Goal: Task Accomplishment & Management: Manage account settings

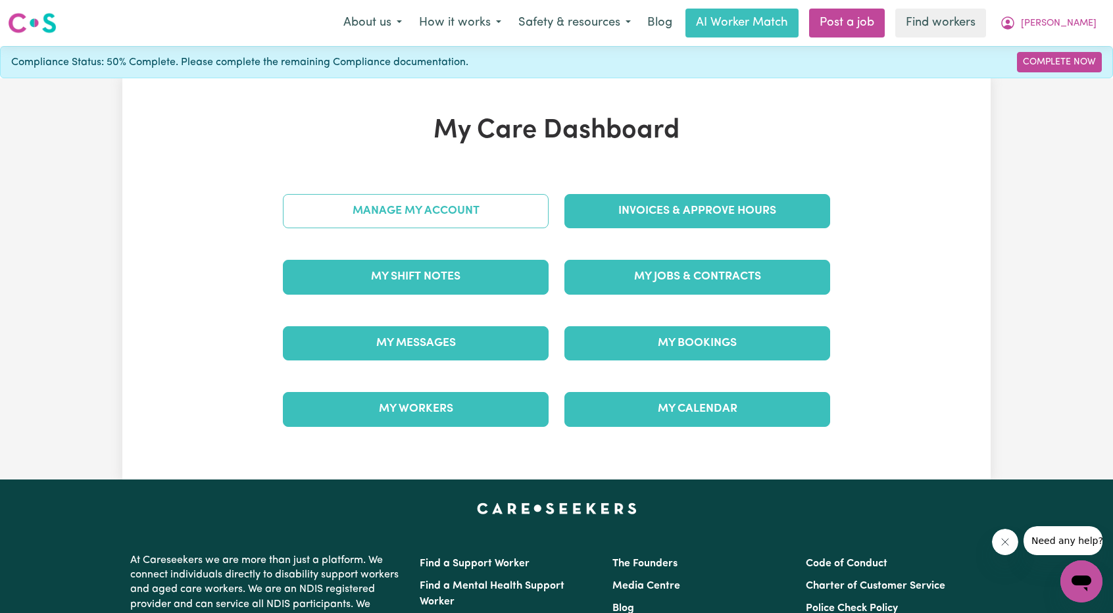
click at [461, 222] on link "Manage My Account" at bounding box center [416, 211] width 266 height 34
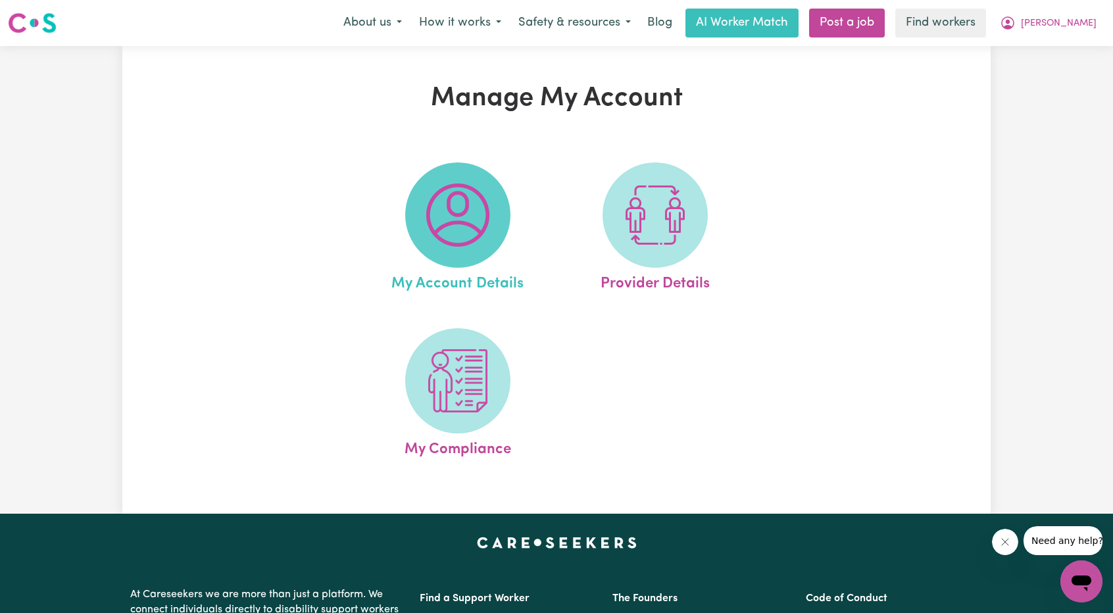
click at [461, 223] on img at bounding box center [457, 215] width 63 height 63
select select "Australian"
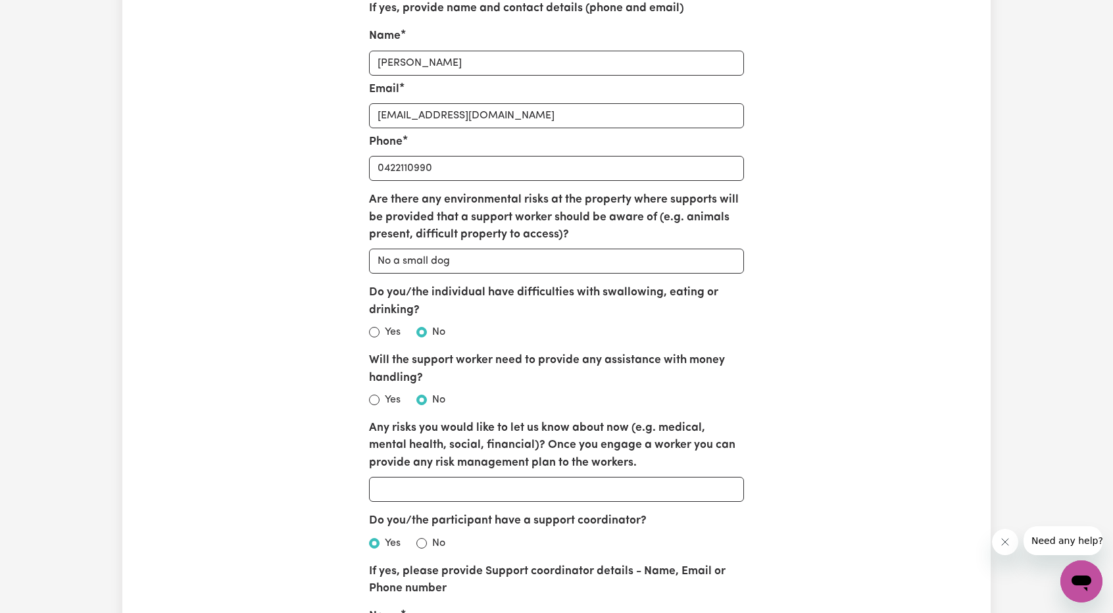
scroll to position [2105, 0]
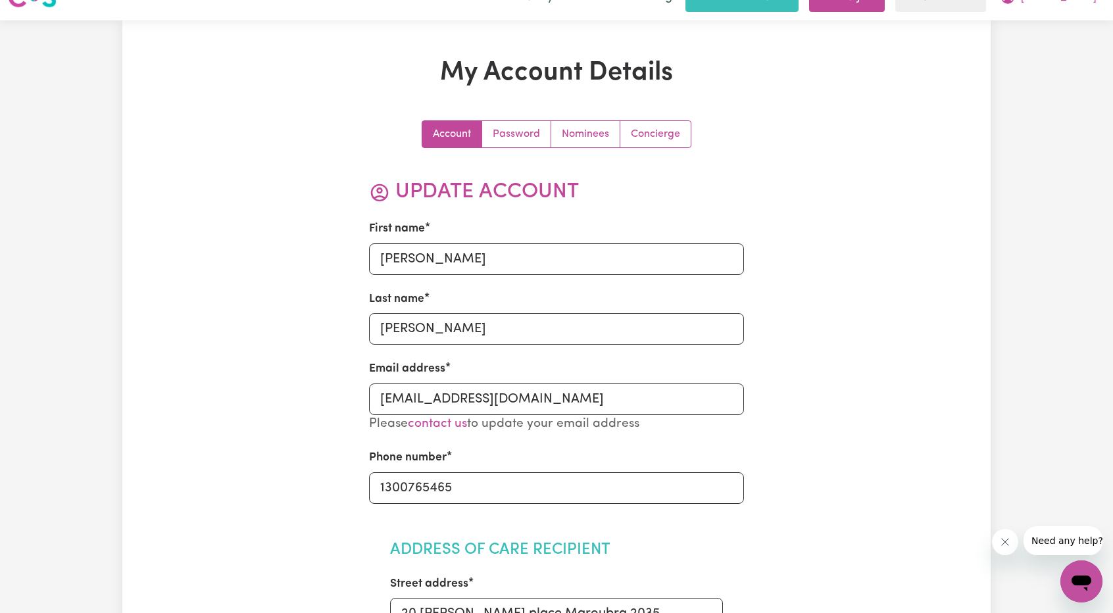
scroll to position [0, 0]
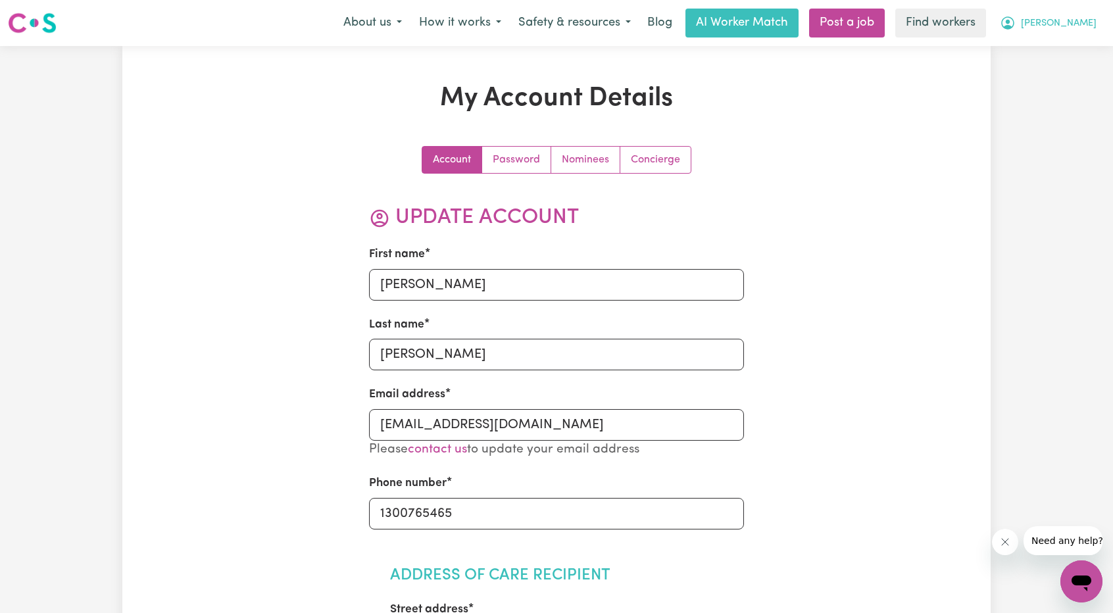
click at [553, 26] on span "[PERSON_NAME]" at bounding box center [1059, 23] width 76 height 14
click at [553, 41] on link "My Dashboard" at bounding box center [1053, 51] width 104 height 25
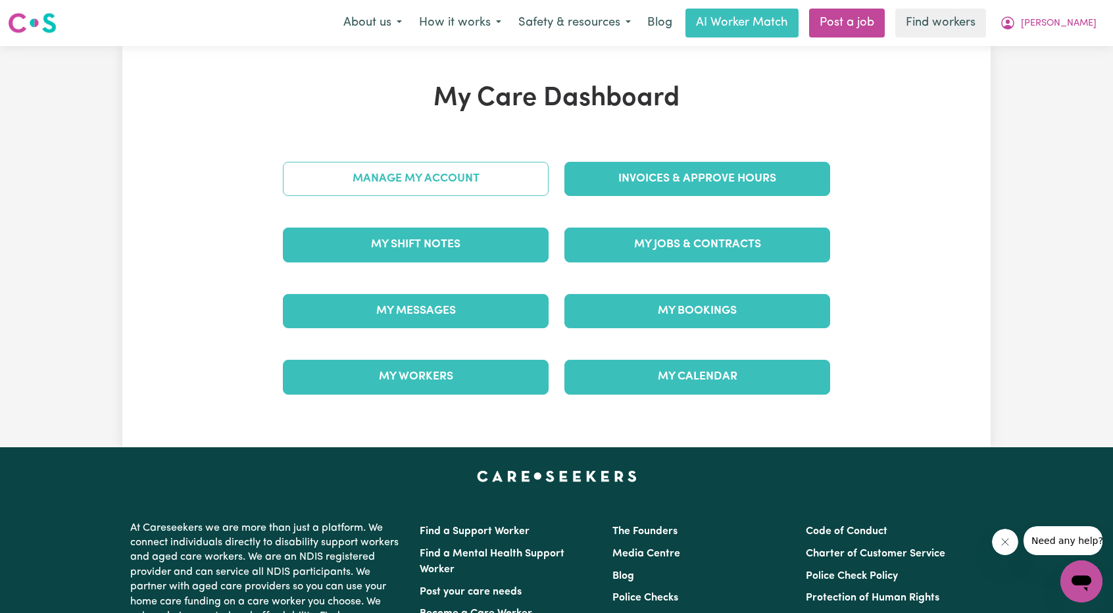
click at [399, 175] on link "Manage My Account" at bounding box center [416, 179] width 266 height 34
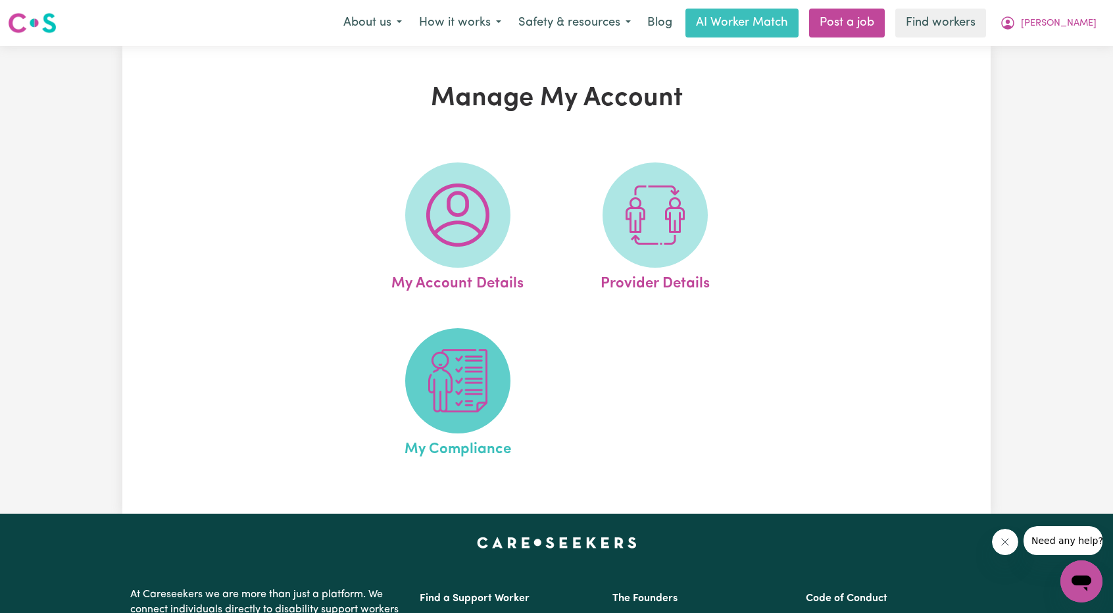
click at [428, 378] on img at bounding box center [457, 380] width 63 height 63
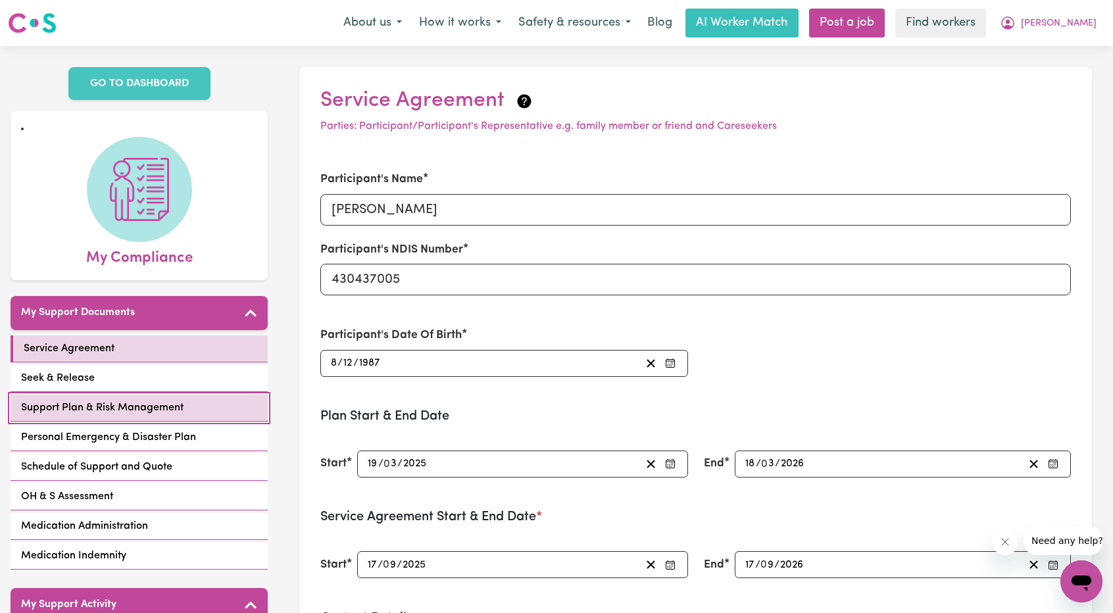
click at [82, 400] on span "Support Plan & Risk Management" at bounding box center [102, 408] width 163 height 16
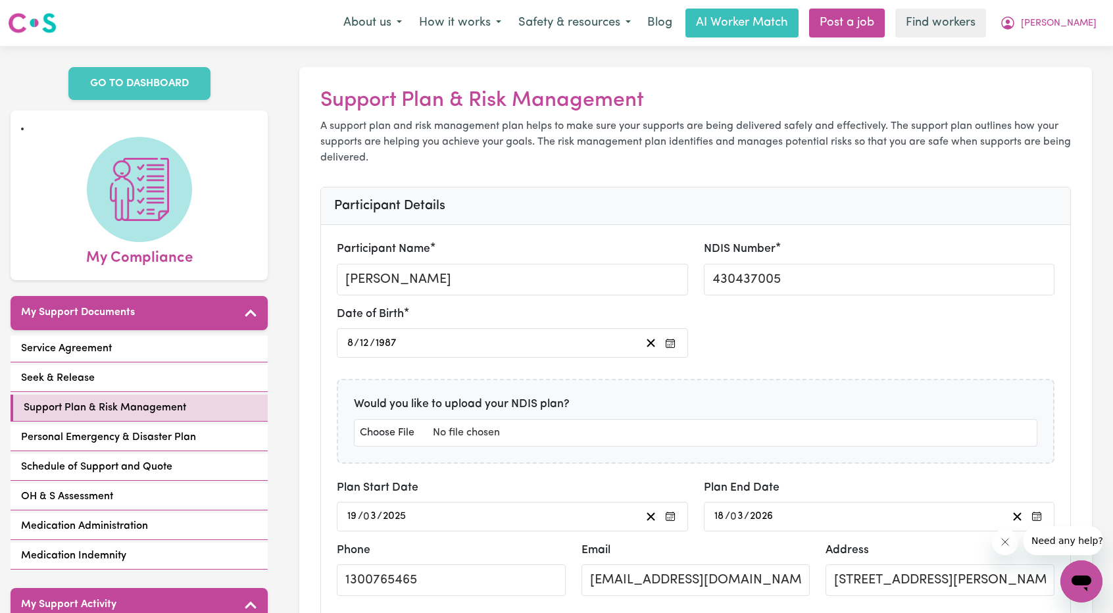
click at [553, 23] on span "[PERSON_NAME]" at bounding box center [1059, 23] width 76 height 14
click at [553, 39] on link "My Dashboard" at bounding box center [1053, 51] width 104 height 25
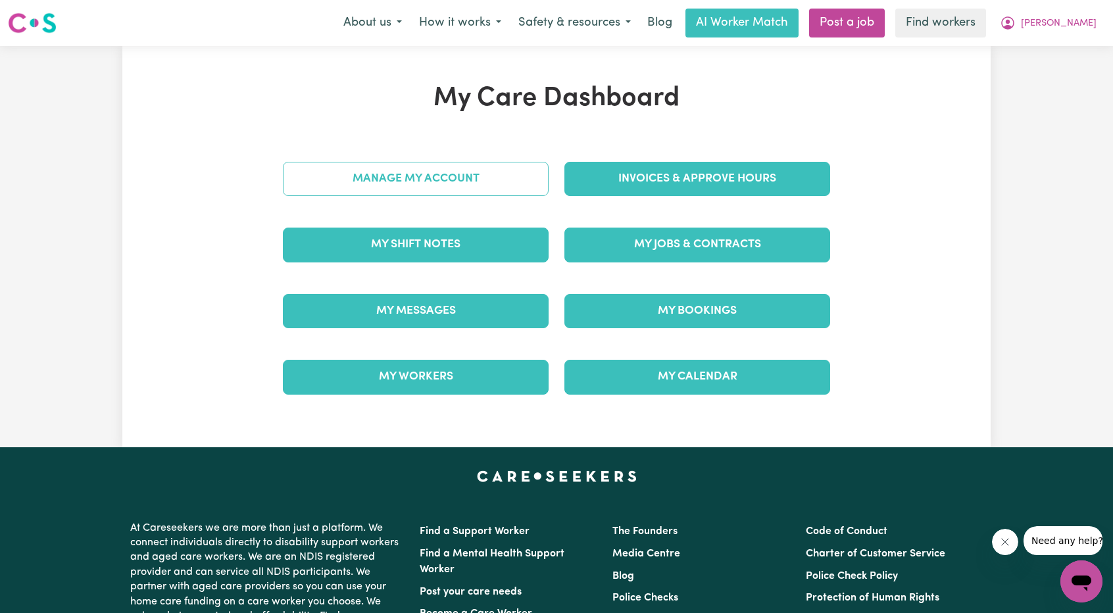
click at [467, 164] on link "Manage My Account" at bounding box center [416, 179] width 266 height 34
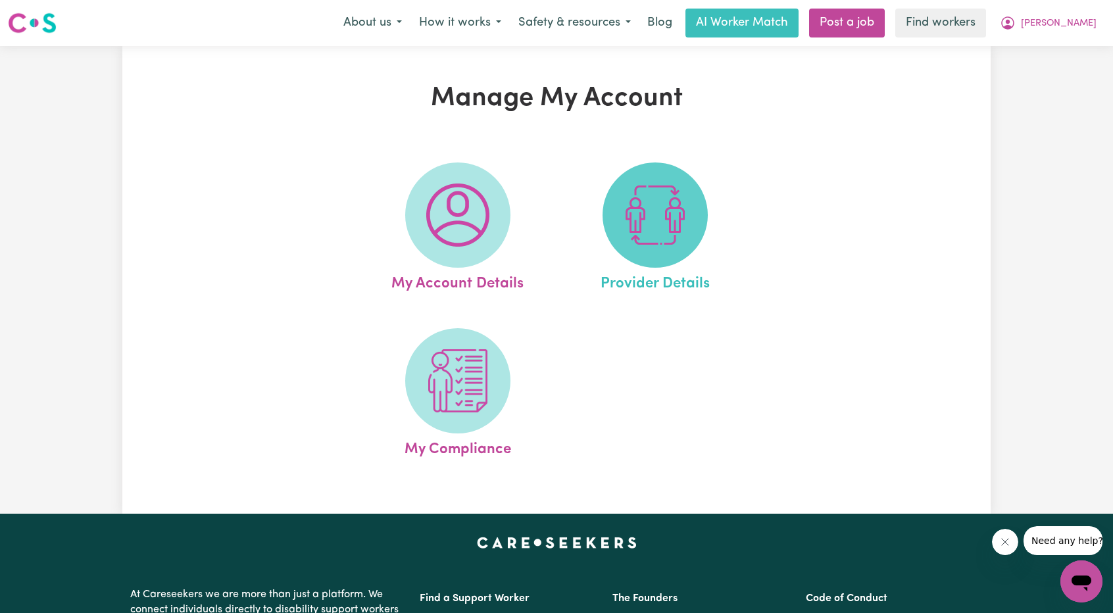
click at [553, 229] on img at bounding box center [655, 215] width 63 height 63
select select "NDIS_FUNDING_AGENCY_MANAGED"
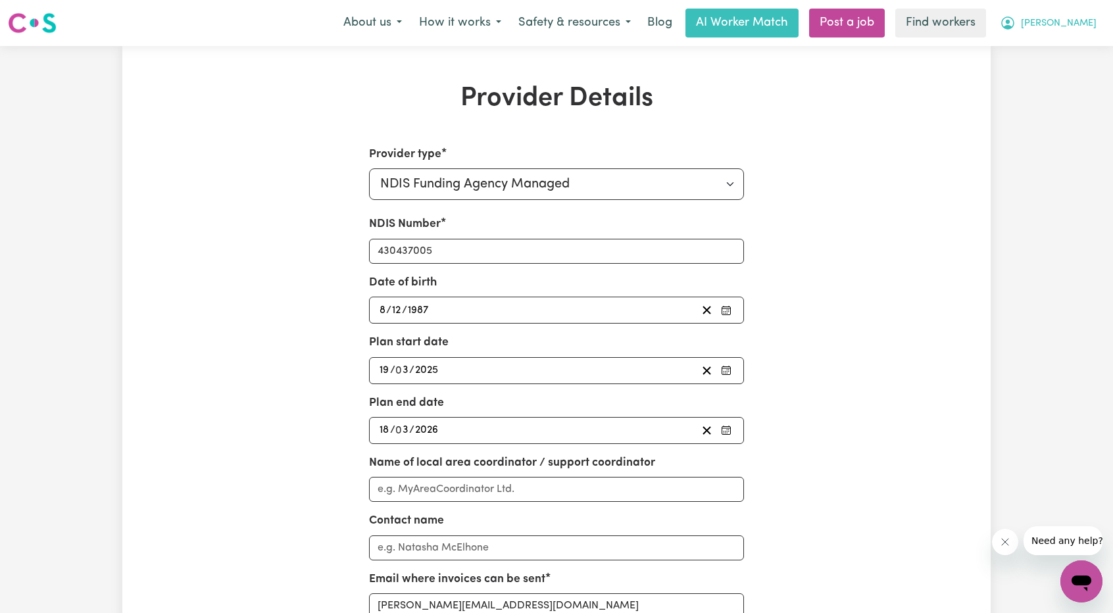
click at [553, 21] on button "[PERSON_NAME]" at bounding box center [1049, 23] width 114 height 28
click at [553, 41] on link "My Dashboard" at bounding box center [1053, 51] width 104 height 25
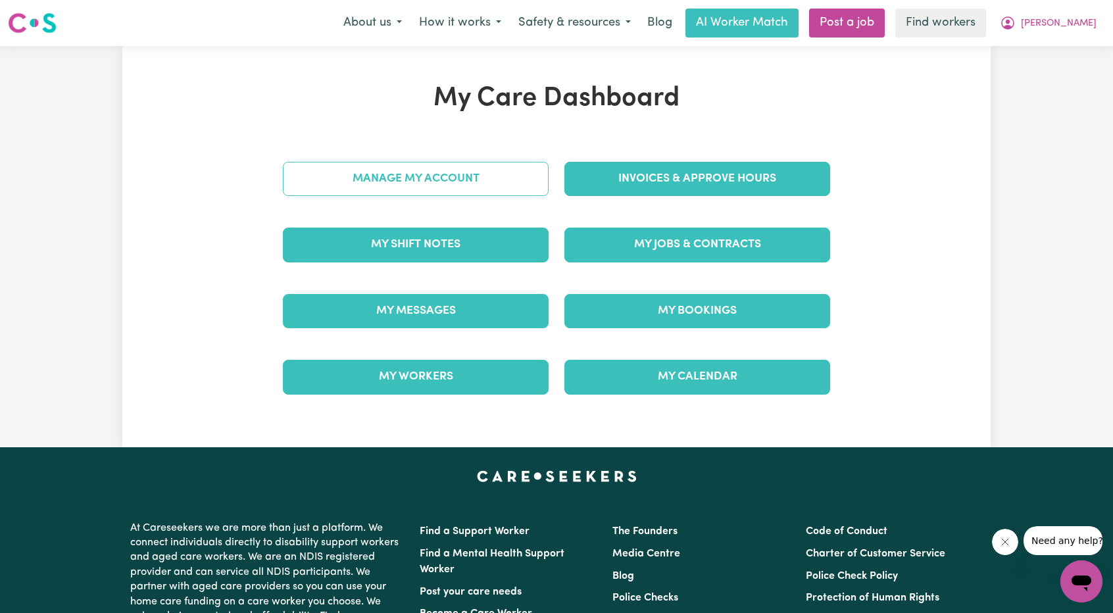
click at [420, 176] on link "Manage My Account" at bounding box center [416, 179] width 266 height 34
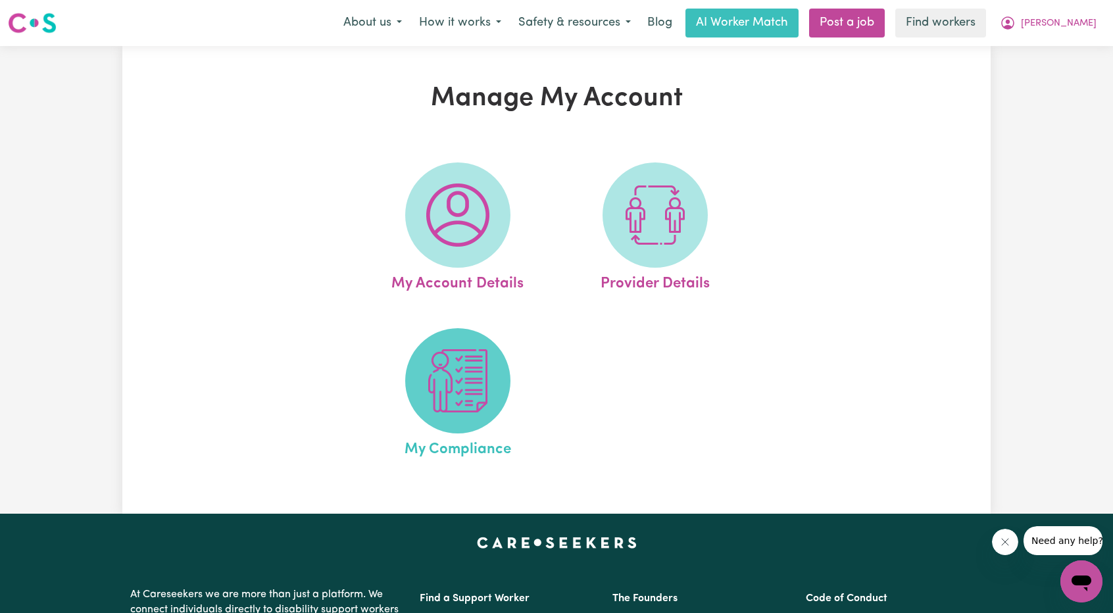
click at [453, 370] on img at bounding box center [457, 380] width 63 height 63
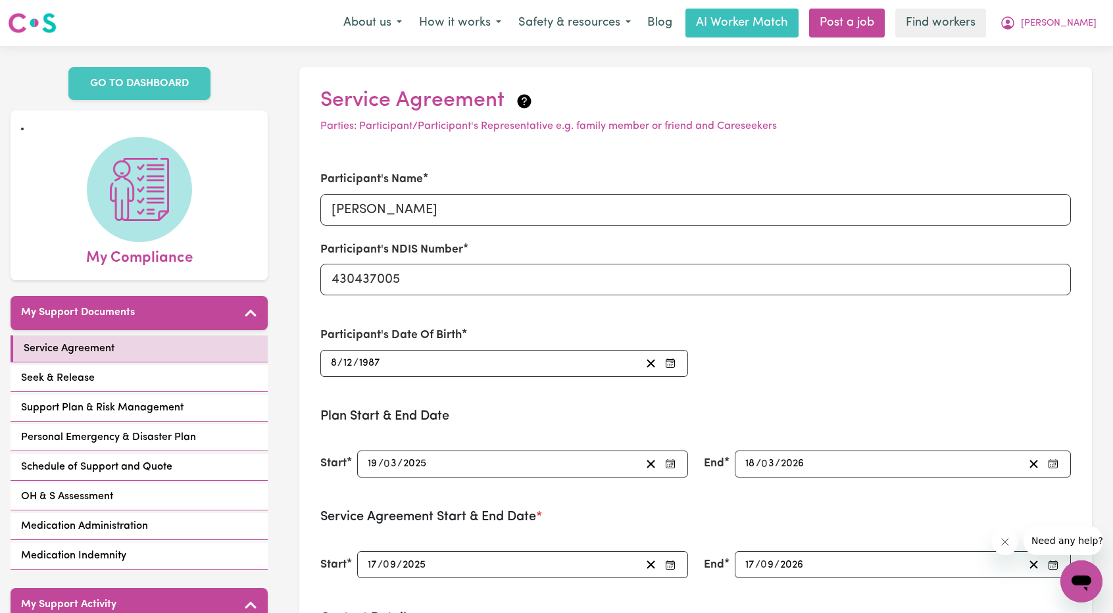
scroll to position [263, 0]
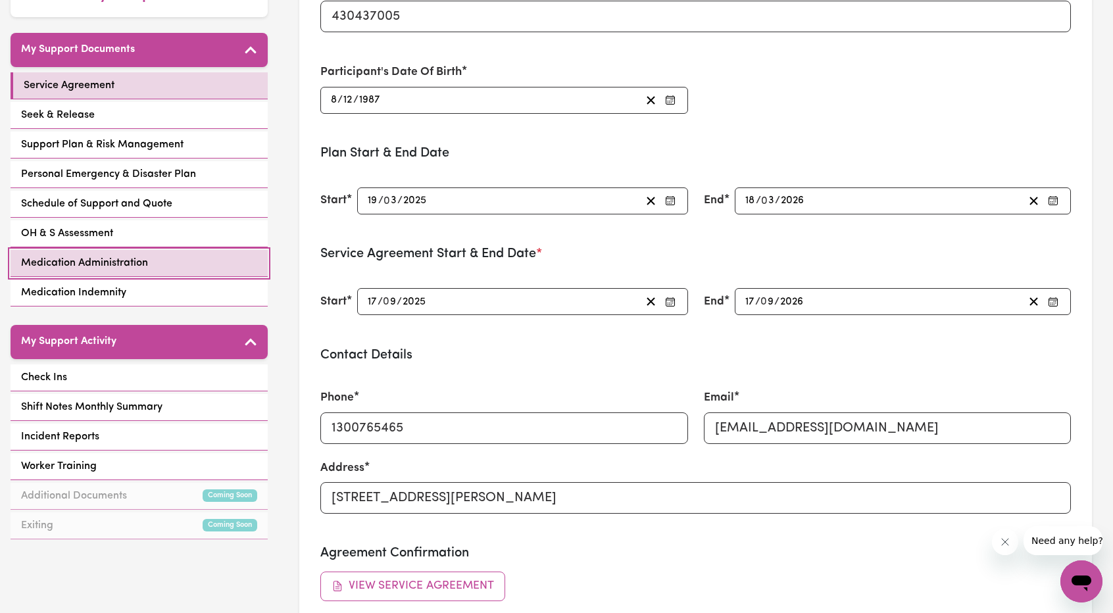
click at [128, 255] on link "Medication Administration" at bounding box center [139, 263] width 257 height 27
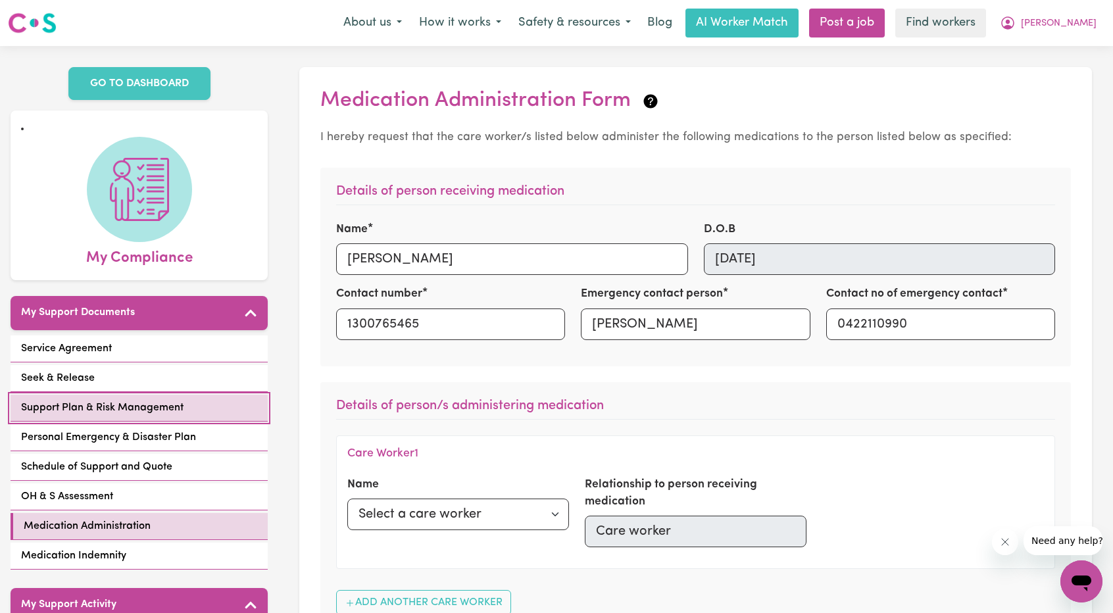
click at [132, 400] on span "Support Plan & Risk Management" at bounding box center [102, 408] width 163 height 16
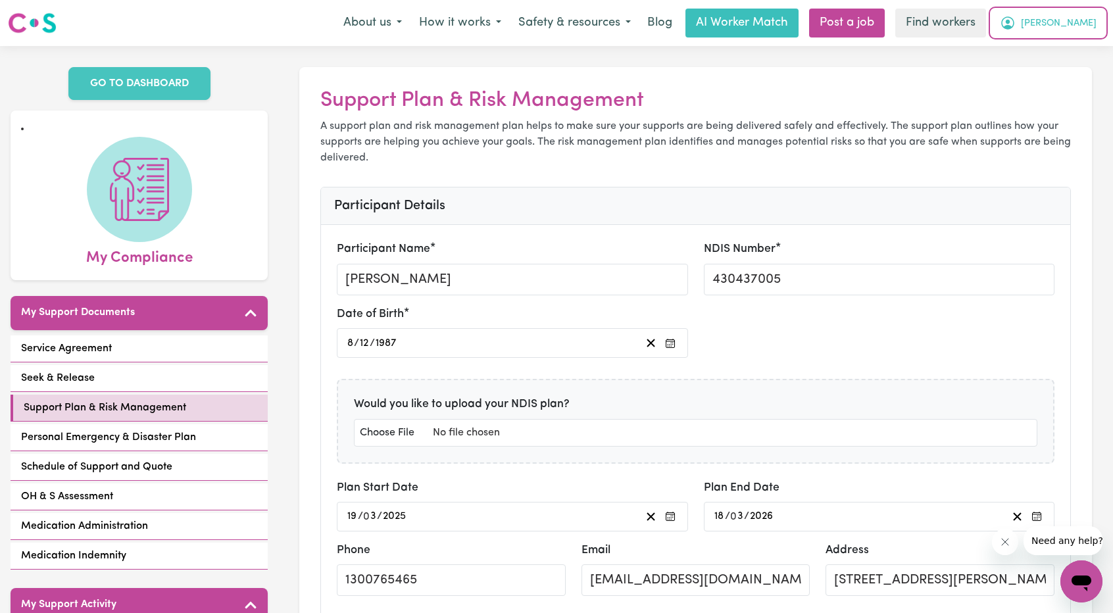
click at [553, 26] on span "[PERSON_NAME]" at bounding box center [1059, 23] width 76 height 14
click at [553, 47] on link "My Dashboard" at bounding box center [1053, 51] width 104 height 25
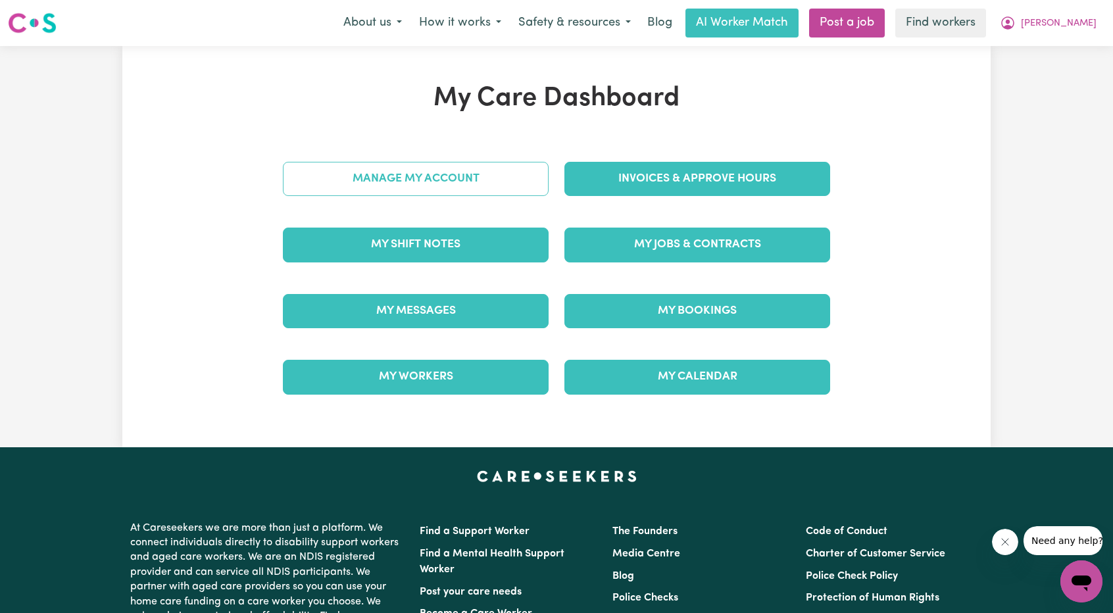
click at [507, 189] on link "Manage My Account" at bounding box center [416, 179] width 266 height 34
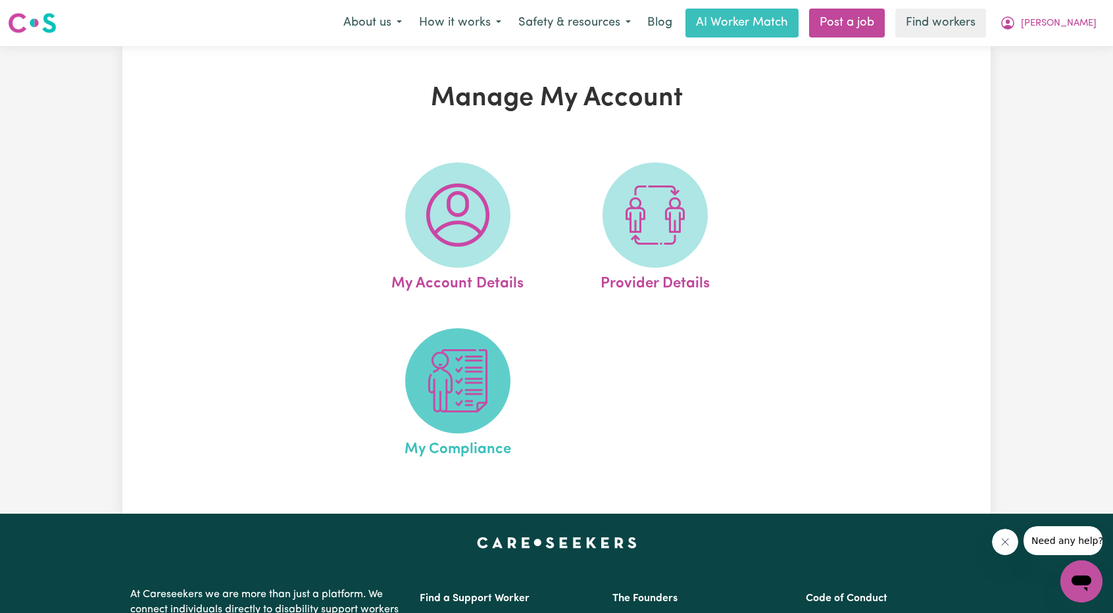
click at [443, 380] on img at bounding box center [457, 380] width 63 height 63
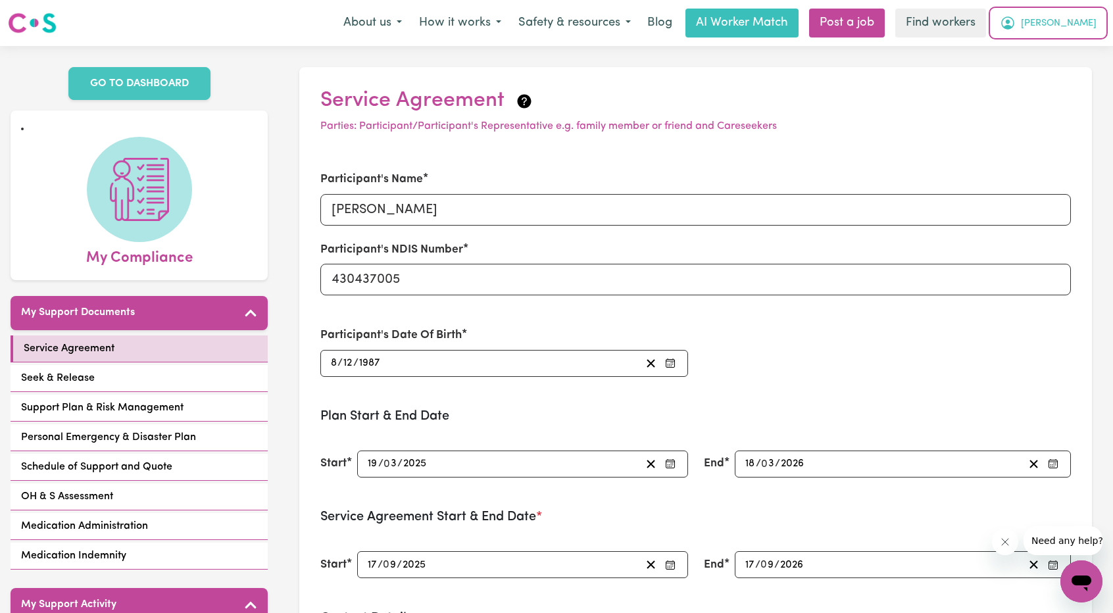
click at [553, 26] on span "[PERSON_NAME]" at bounding box center [1059, 23] width 76 height 14
click at [553, 40] on link "My Dashboard" at bounding box center [1053, 51] width 104 height 25
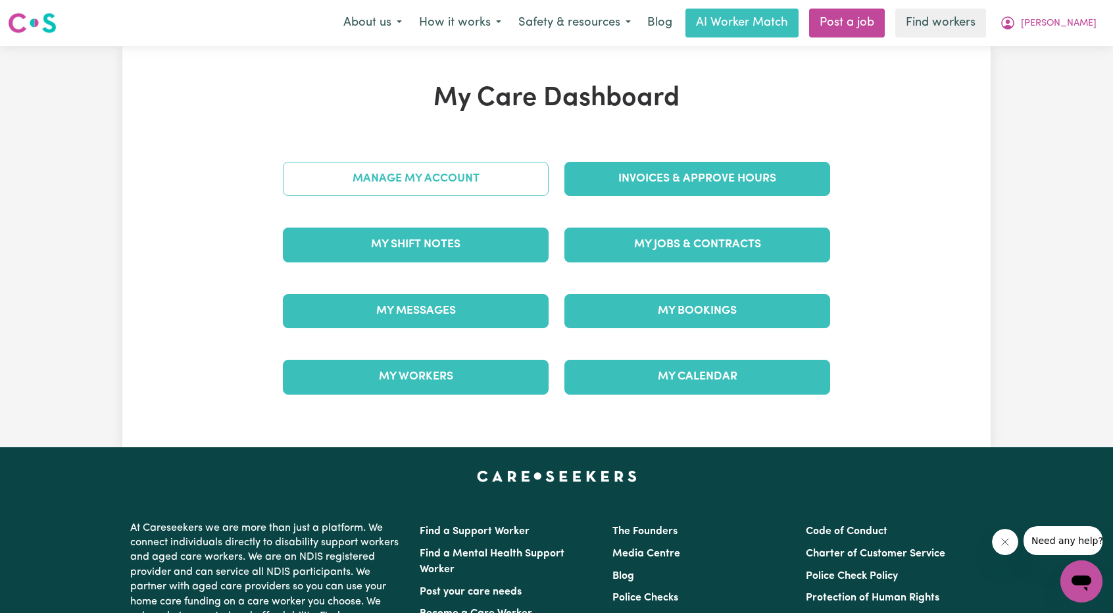
click at [434, 183] on link "Manage My Account" at bounding box center [416, 179] width 266 height 34
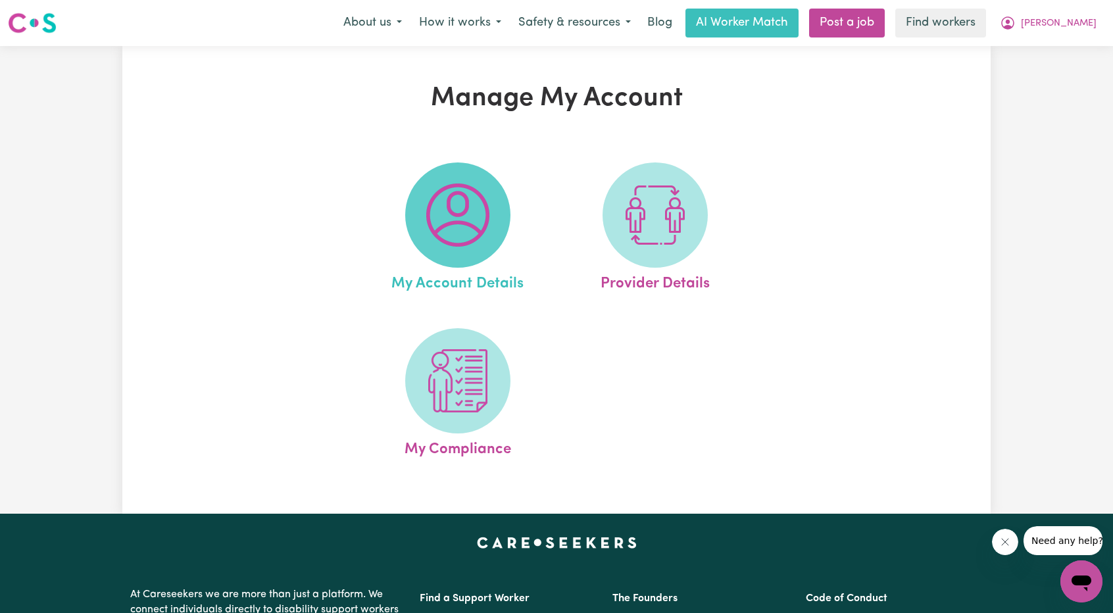
click at [473, 259] on span at bounding box center [457, 215] width 105 height 105
select select "Australian"
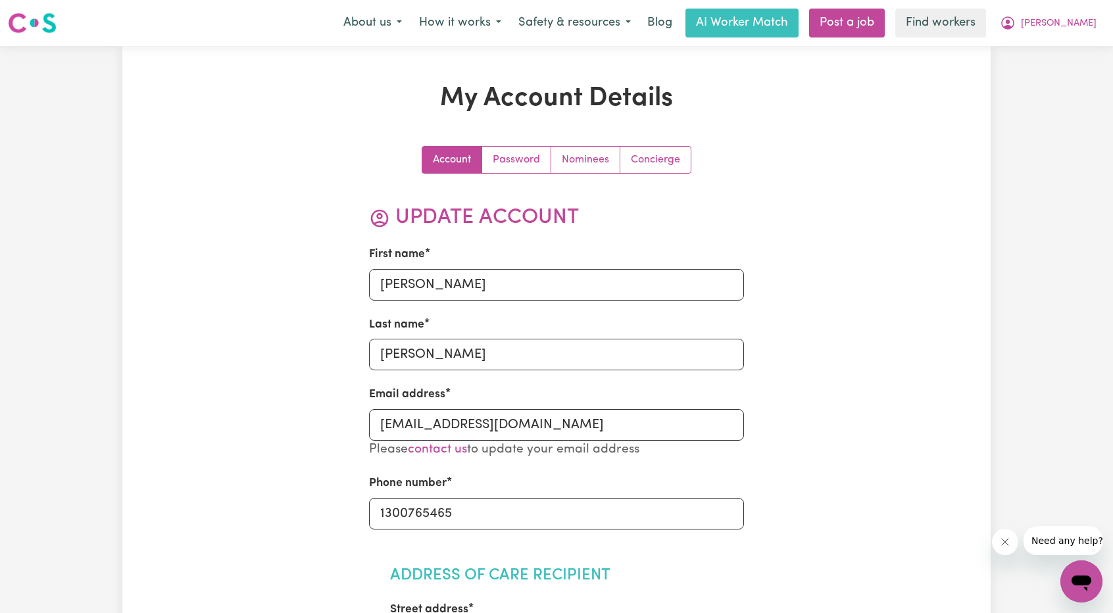
click at [553, 19] on span "[PERSON_NAME]" at bounding box center [1059, 23] width 76 height 14
click at [553, 47] on link "My Dashboard" at bounding box center [1053, 51] width 104 height 25
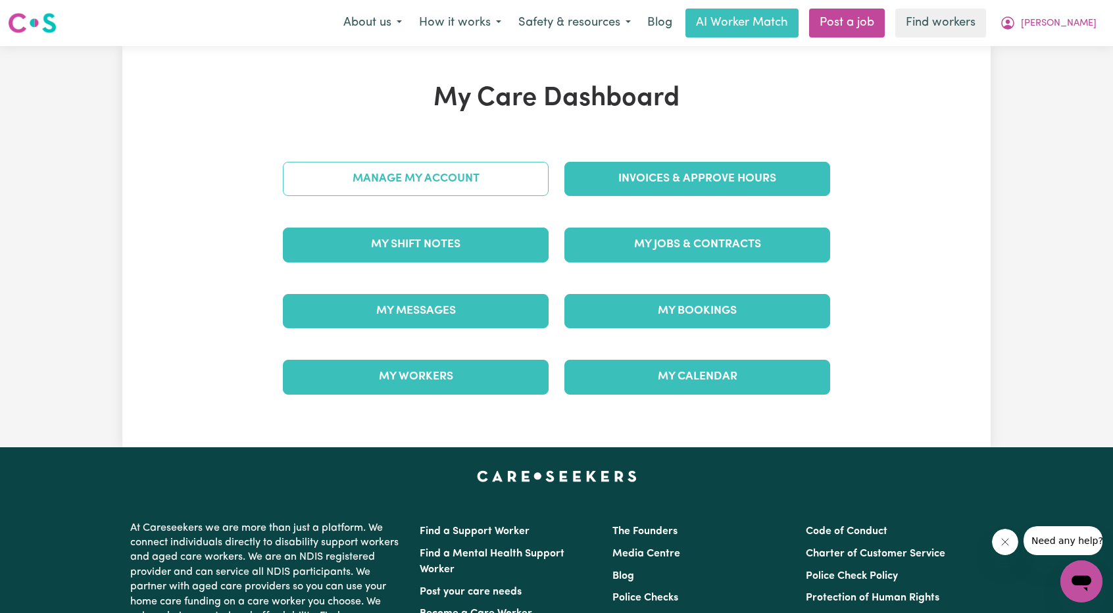
click at [497, 170] on link "Manage My Account" at bounding box center [416, 179] width 266 height 34
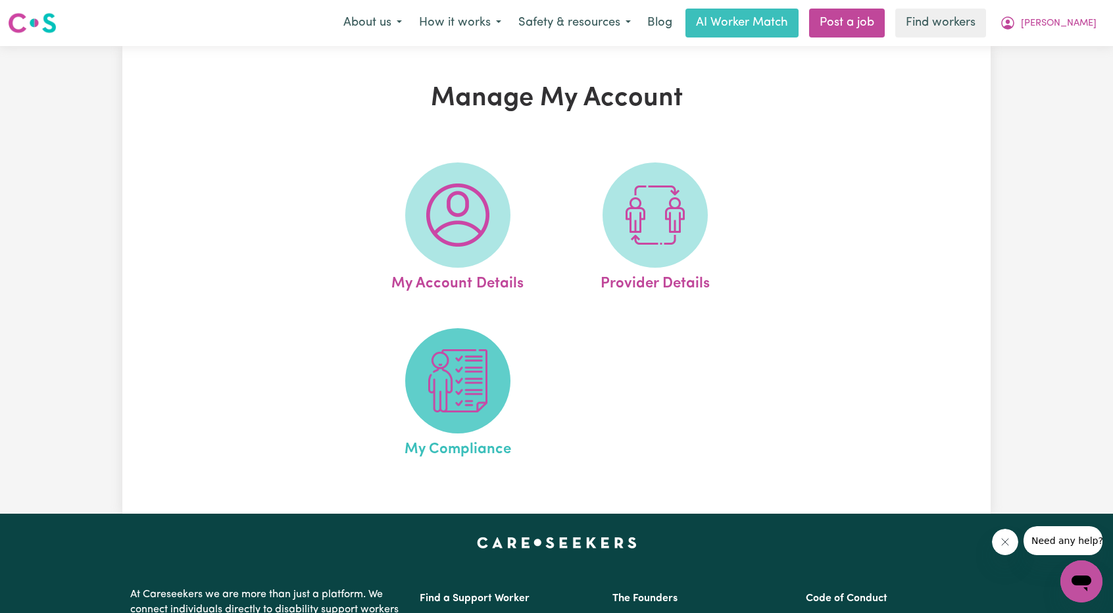
click at [440, 397] on img at bounding box center [457, 380] width 63 height 63
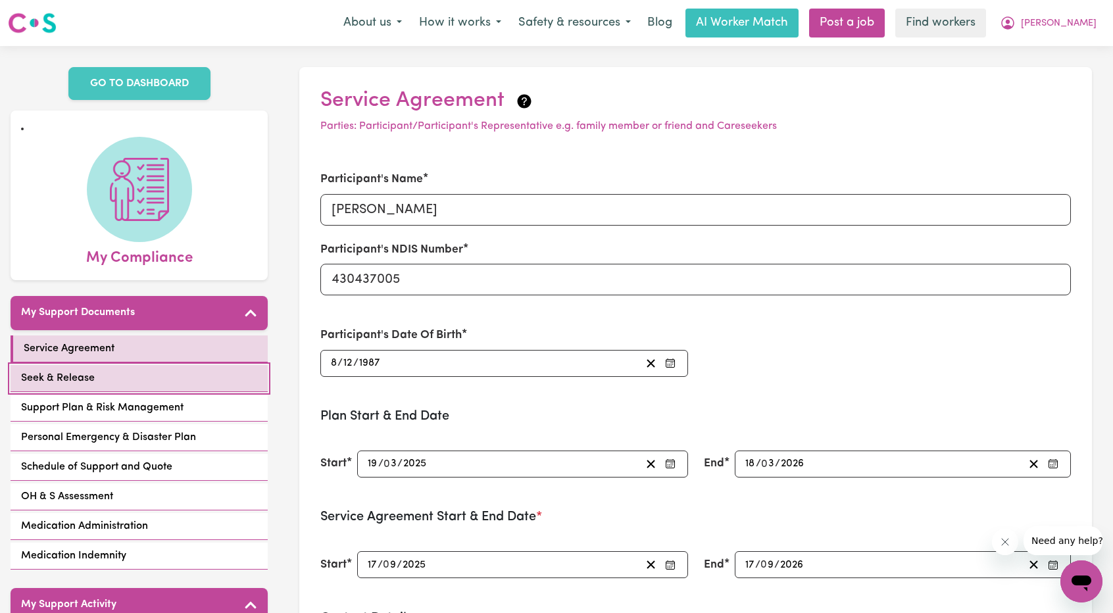
click at [92, 374] on link "Seek & Release" at bounding box center [139, 378] width 257 height 27
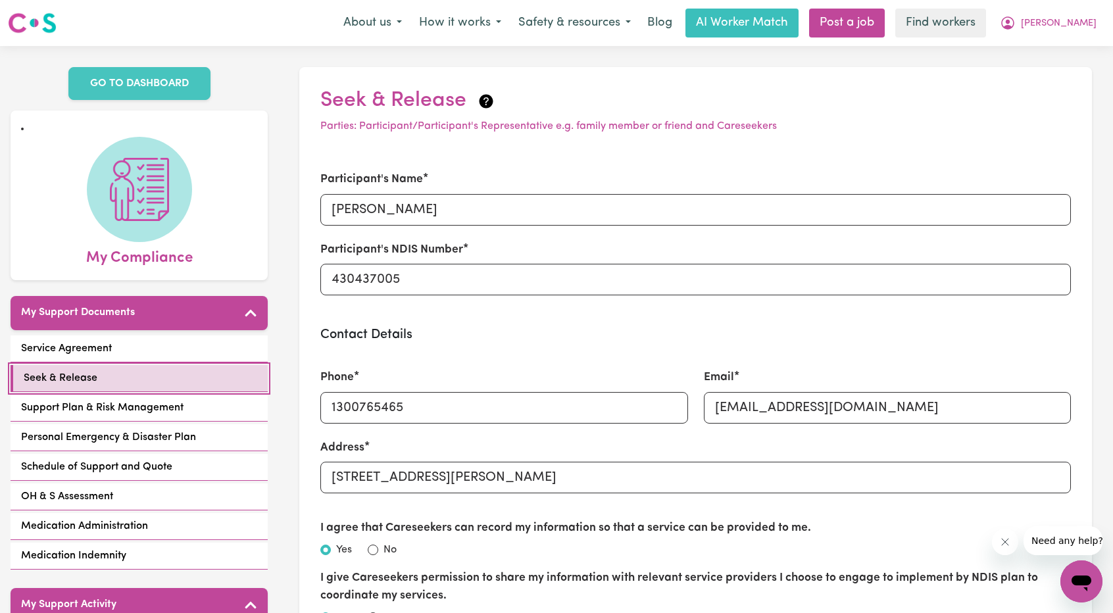
scroll to position [263, 0]
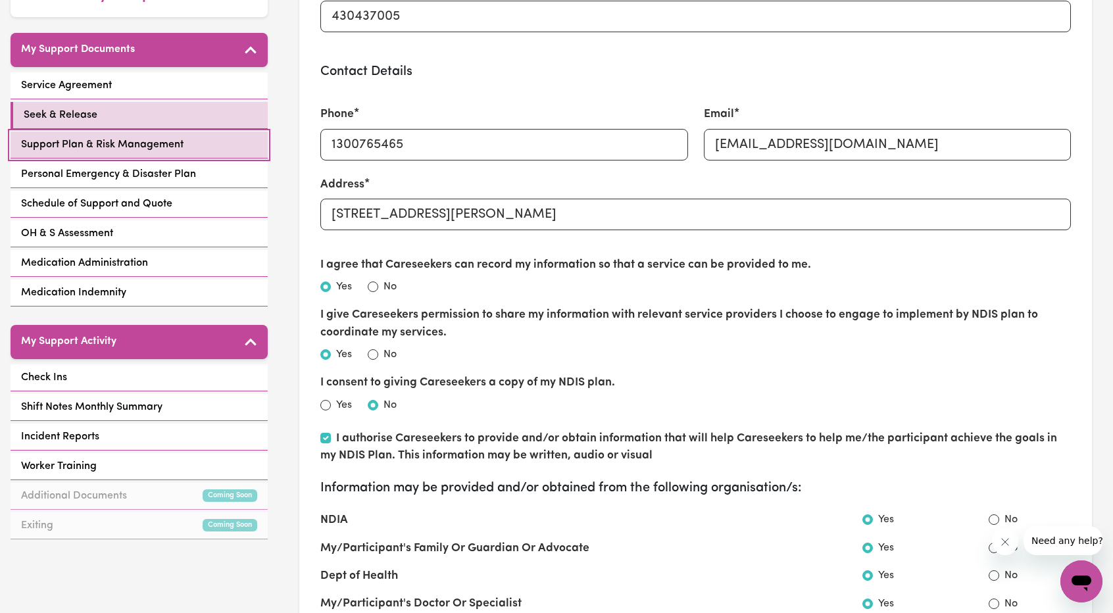
click at [111, 138] on link "Support Plan & Risk Management" at bounding box center [139, 145] width 257 height 27
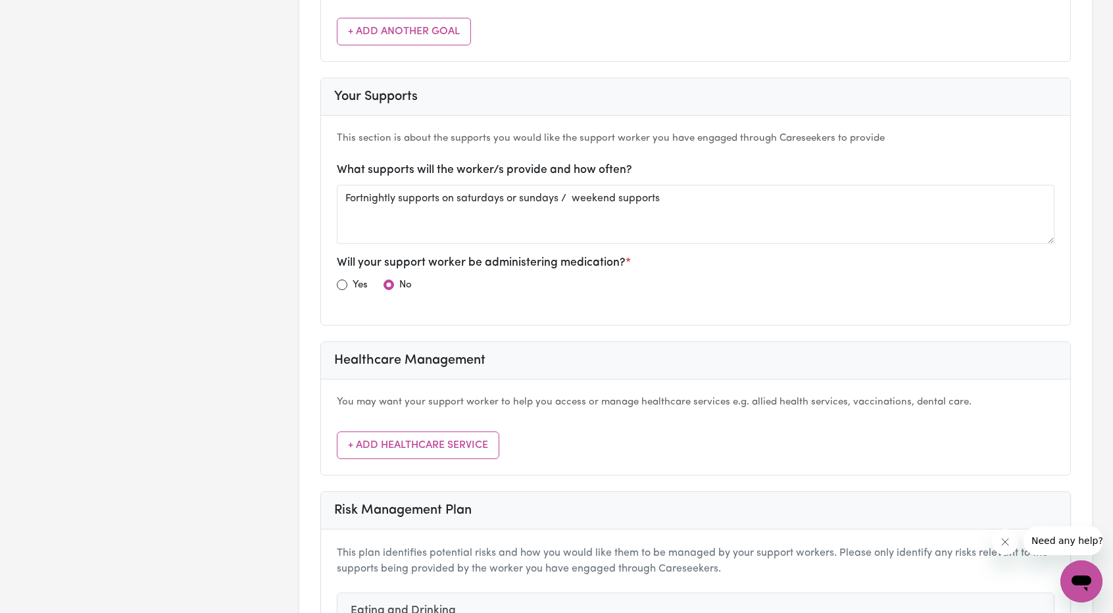
click at [553, 289] on div "Yes No" at bounding box center [696, 288] width 718 height 22
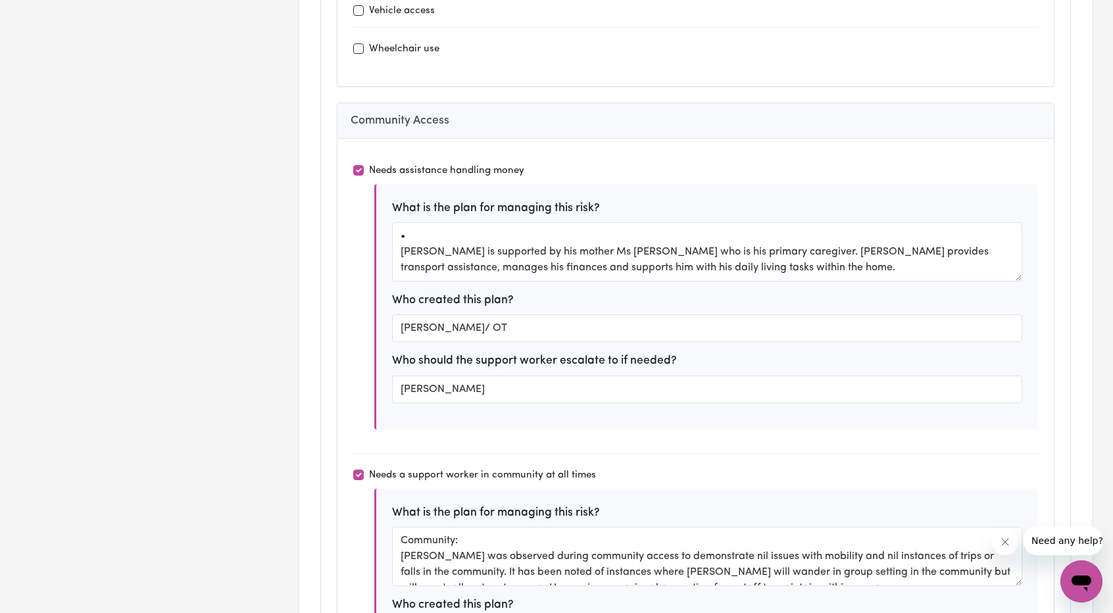
scroll to position [4079, 0]
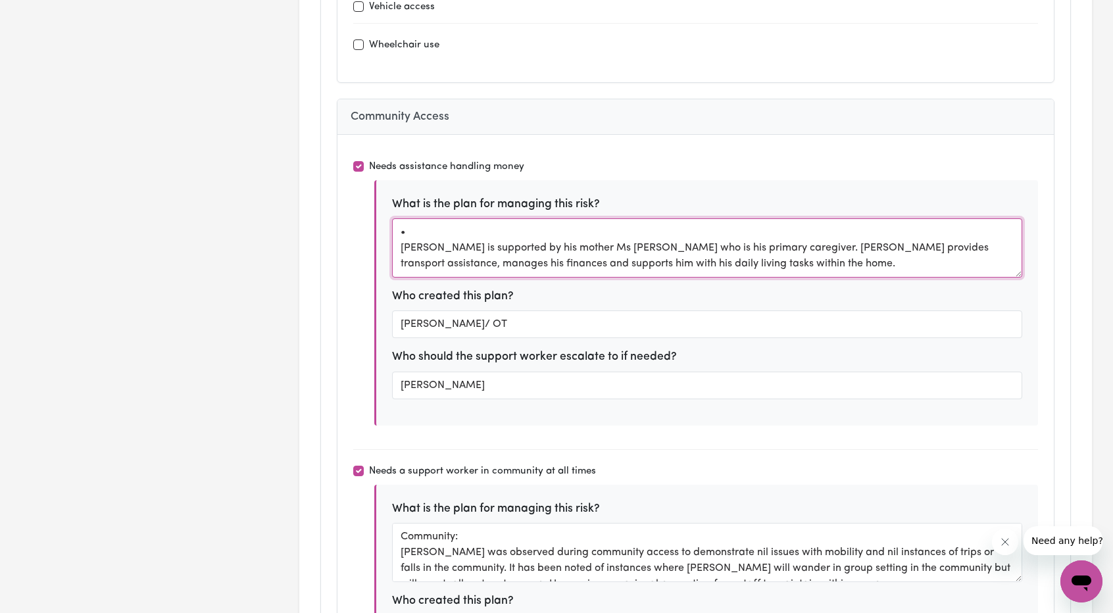
drag, startPoint x: 615, startPoint y: 201, endPoint x: 617, endPoint y: 257, distance: 55.3
click at [553, 257] on div "What is the plan for managing this risk? • [PERSON_NAME] is supported by his mo…" at bounding box center [706, 302] width 664 height 245
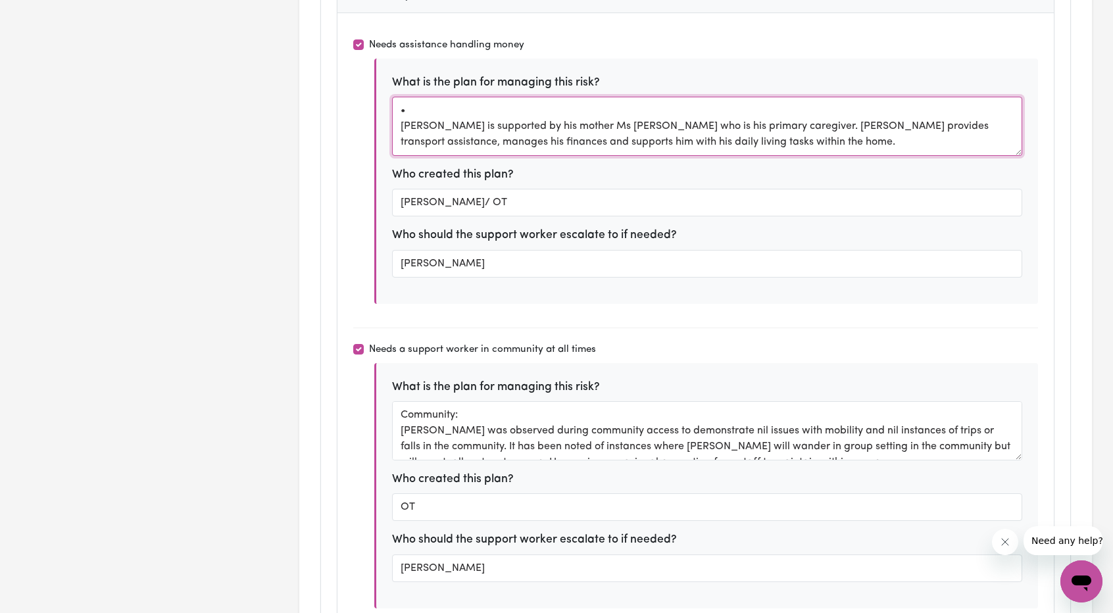
scroll to position [4211, 0]
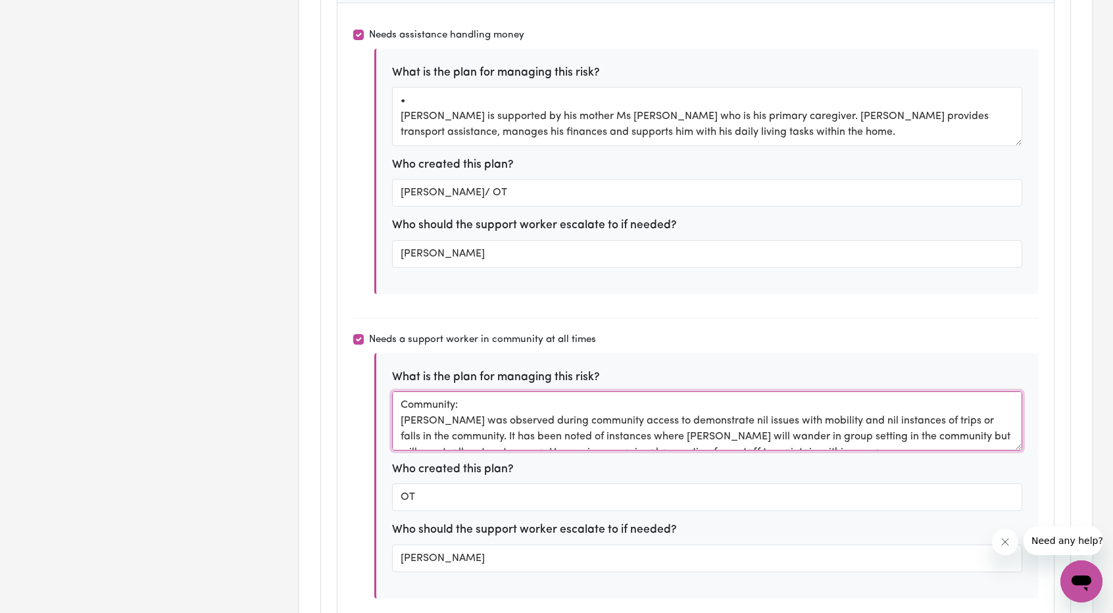
drag, startPoint x: 525, startPoint y: 359, endPoint x: 553, endPoint y: 395, distance: 45.0
click at [546, 396] on textarea "Community: [PERSON_NAME] was observed during community access to demonstrate ni…" at bounding box center [707, 420] width 630 height 59
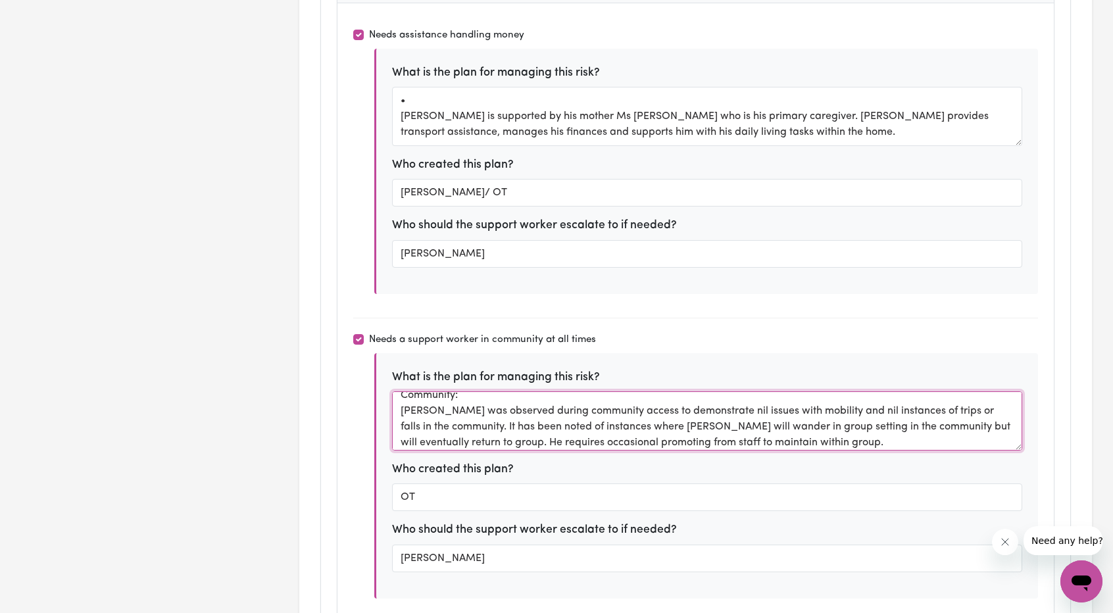
click at [553, 391] on textarea "Community: [PERSON_NAME] was observed during community access to demonstrate ni…" at bounding box center [707, 420] width 630 height 59
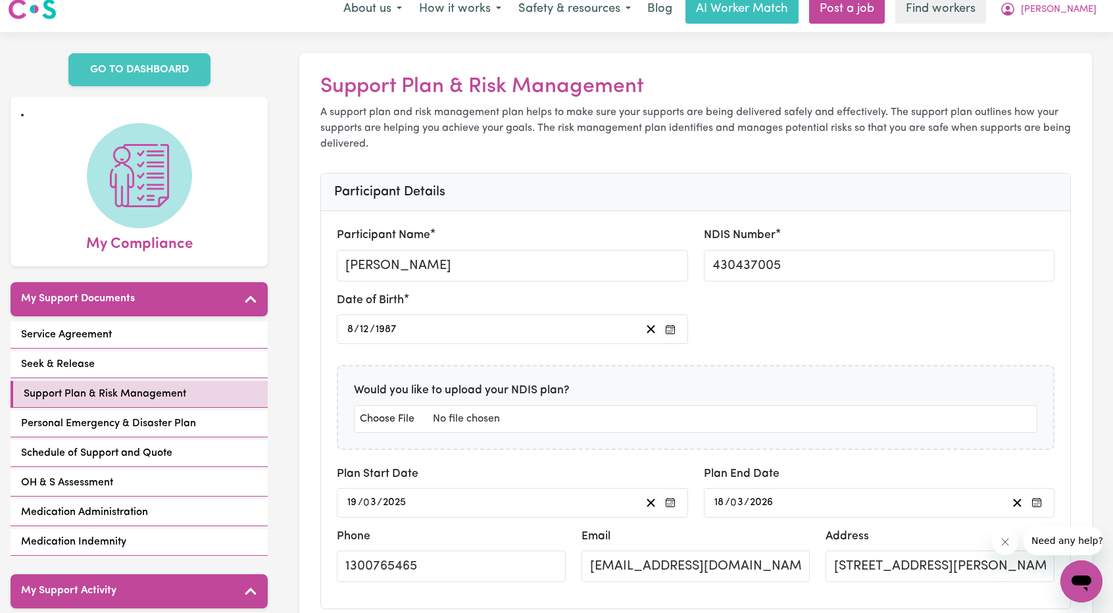
scroll to position [0, 0]
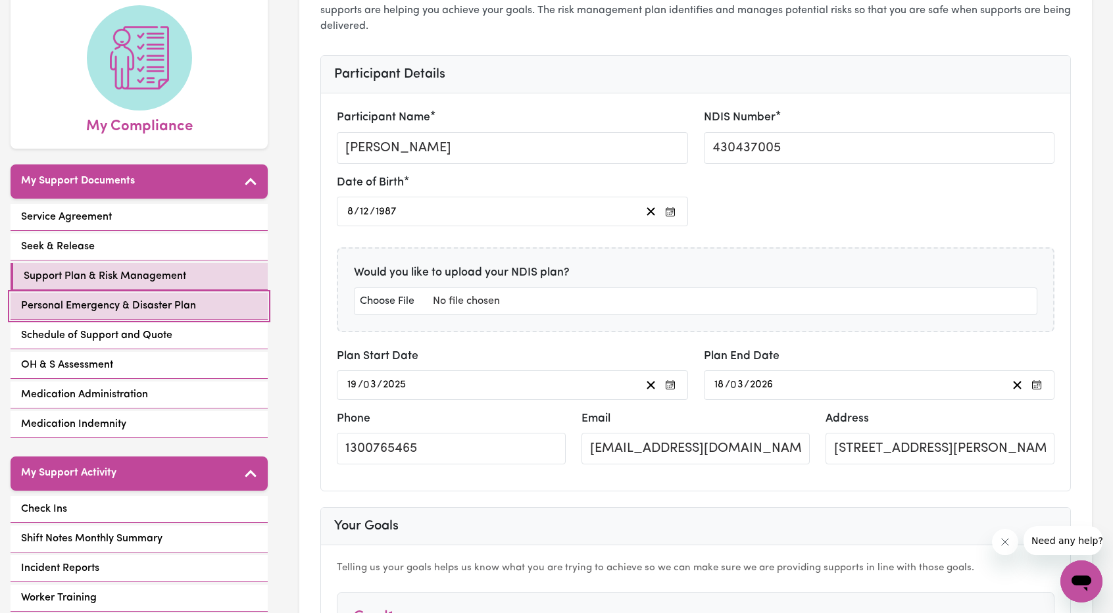
click at [138, 298] on span "Personal Emergency & Disaster Plan" at bounding box center [108, 306] width 175 height 16
select select "continue"
select select "phone"
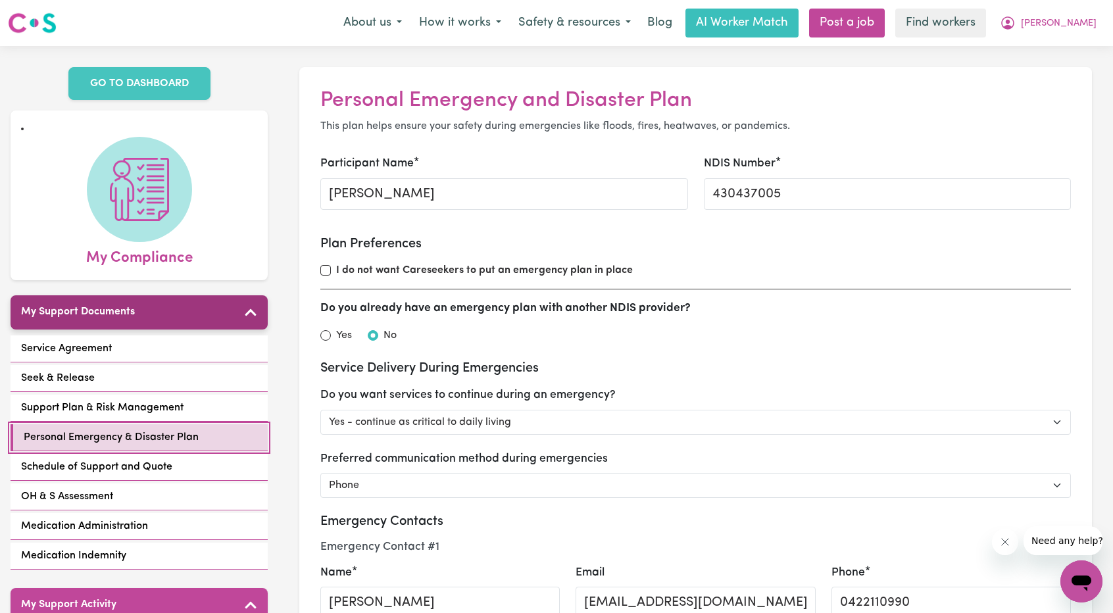
scroll to position [197, 0]
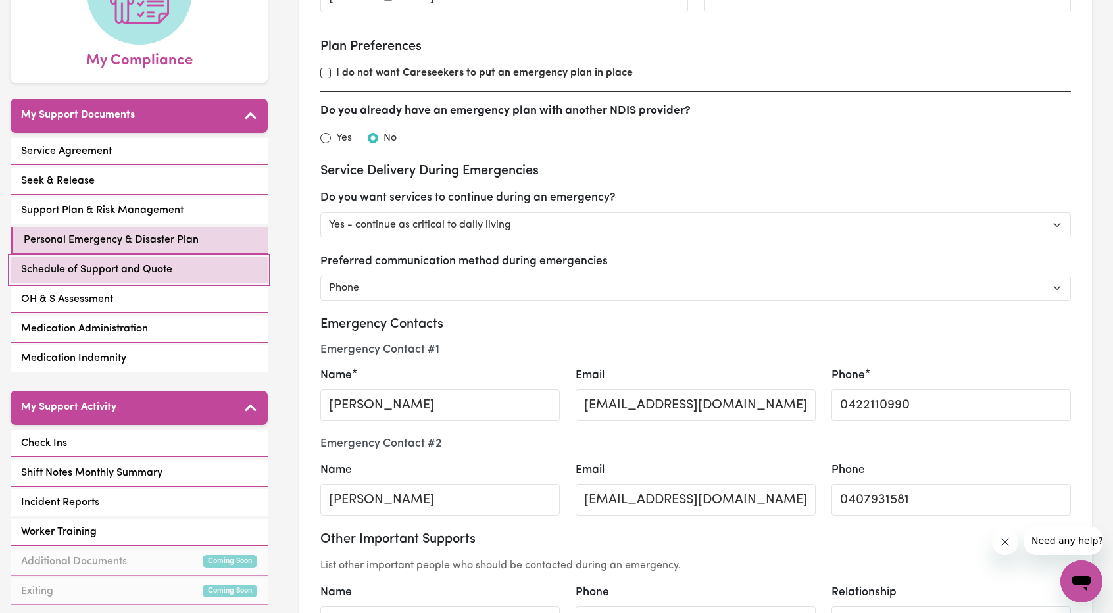
click at [154, 262] on span "Schedule of Support and Quote" at bounding box center [96, 270] width 151 height 16
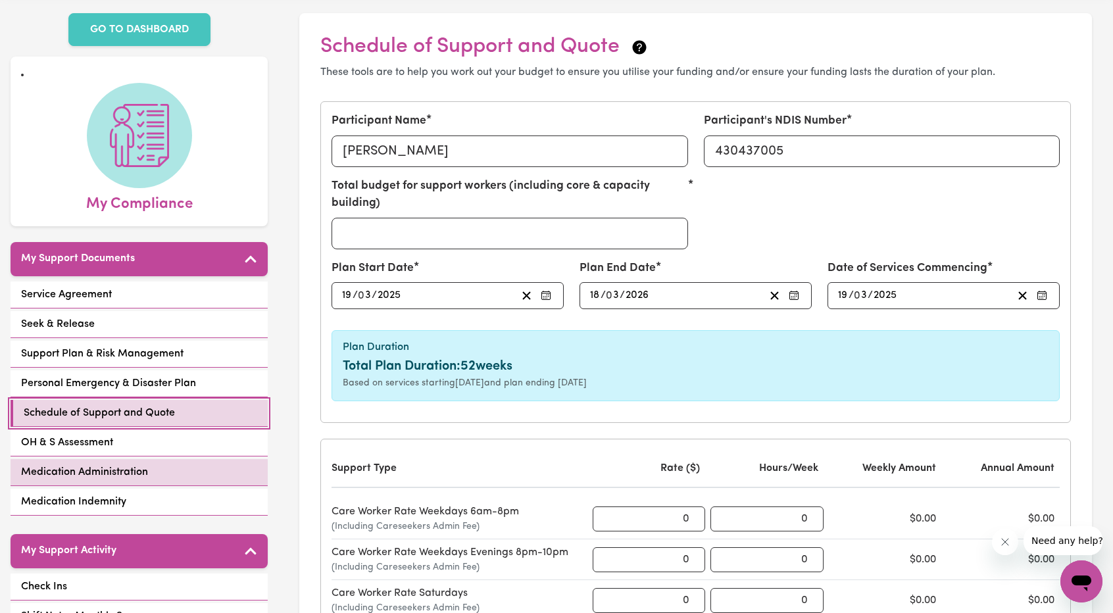
scroll to position [197, 0]
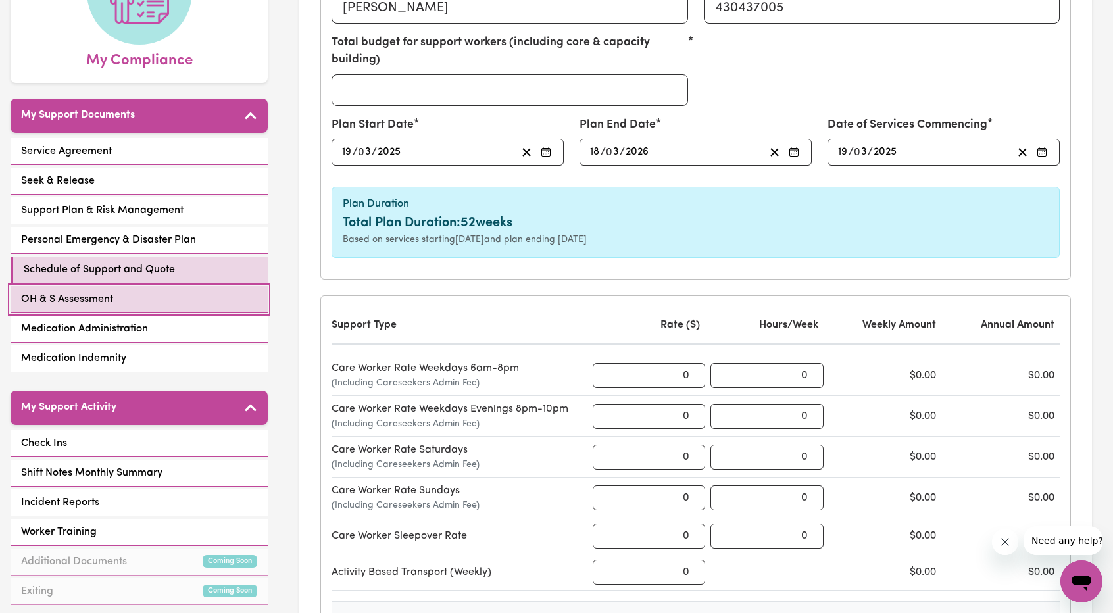
click at [131, 288] on link "OH & S Assessment" at bounding box center [139, 299] width 257 height 27
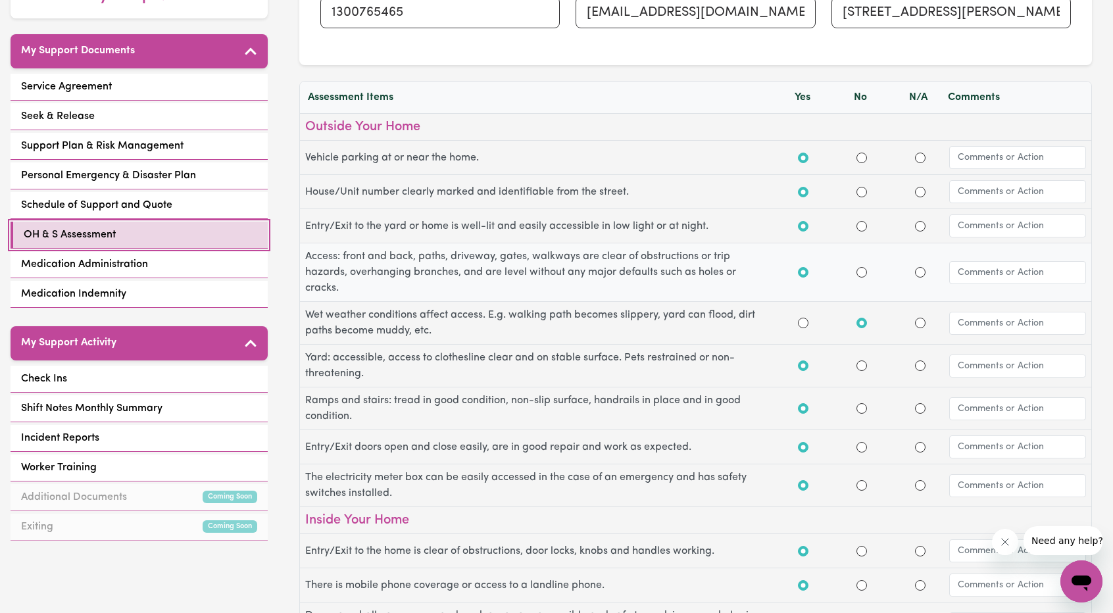
scroll to position [263, 0]
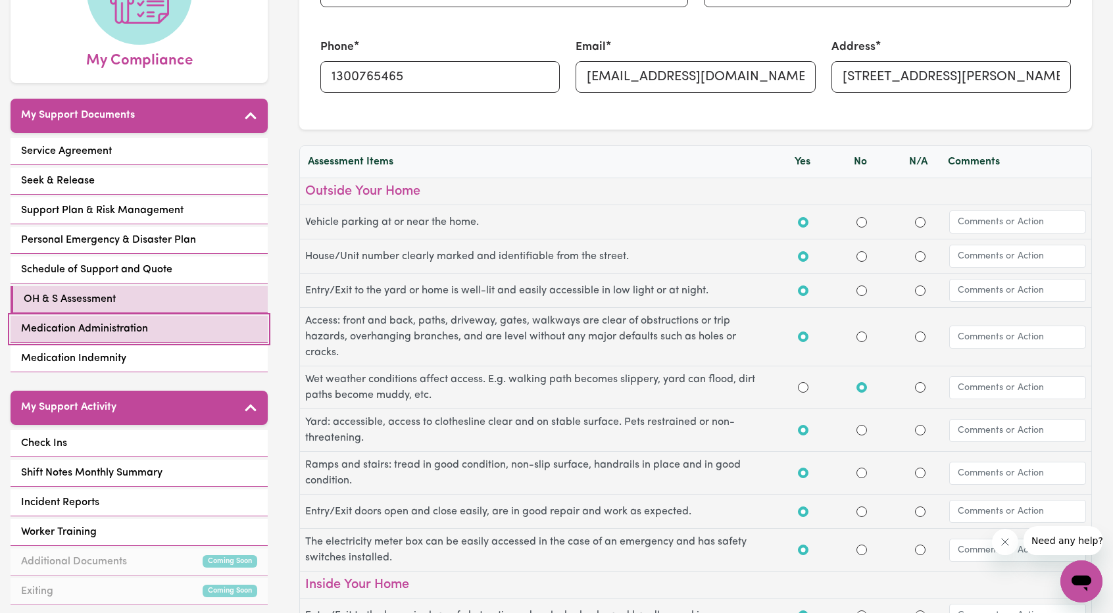
click at [101, 321] on span "Medication Administration" at bounding box center [84, 329] width 127 height 16
